Goal: Navigation & Orientation: Find specific page/section

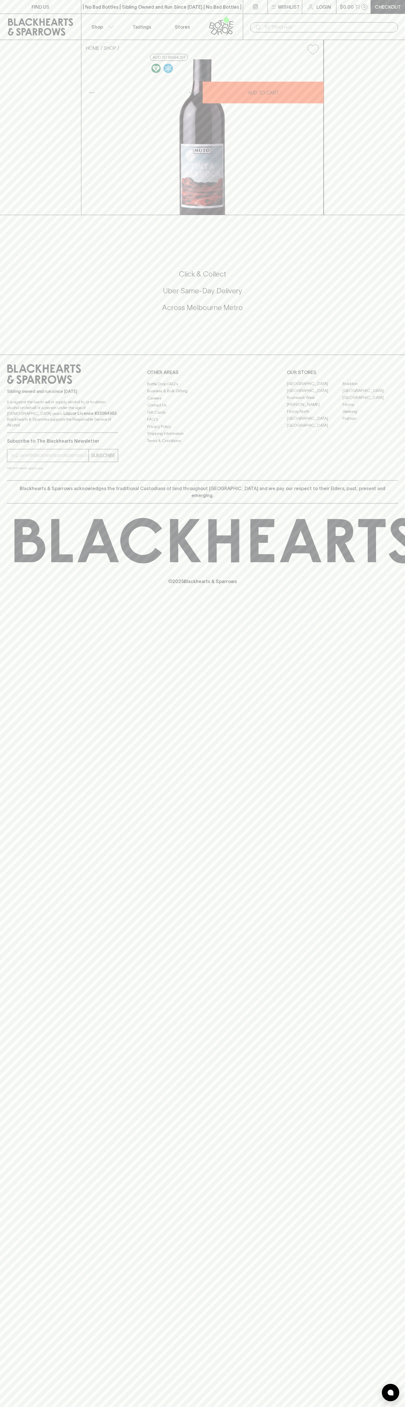
click at [388, 96] on div "HOME SHOP Muto Tinta Barroca 2022 $24.00 Add to wishlist 10% discount when purc…" at bounding box center [202, 127] width 405 height 175
click at [309, 1407] on html "FIND US | No Bad Bottles | Sibling Owned and Run Since 2006 | No Bad Bottles | …" at bounding box center [202, 703] width 405 height 1407
click at [2, 858] on div "FIND US | No Bad Bottles | Sibling Owned and Run Since 2006 | No Bad Bottles | …" at bounding box center [202, 703] width 405 height 1407
click at [315, 394] on link "[GEOGRAPHIC_DATA]" at bounding box center [315, 390] width 56 height 7
